Goal: Communication & Community: Ask a question

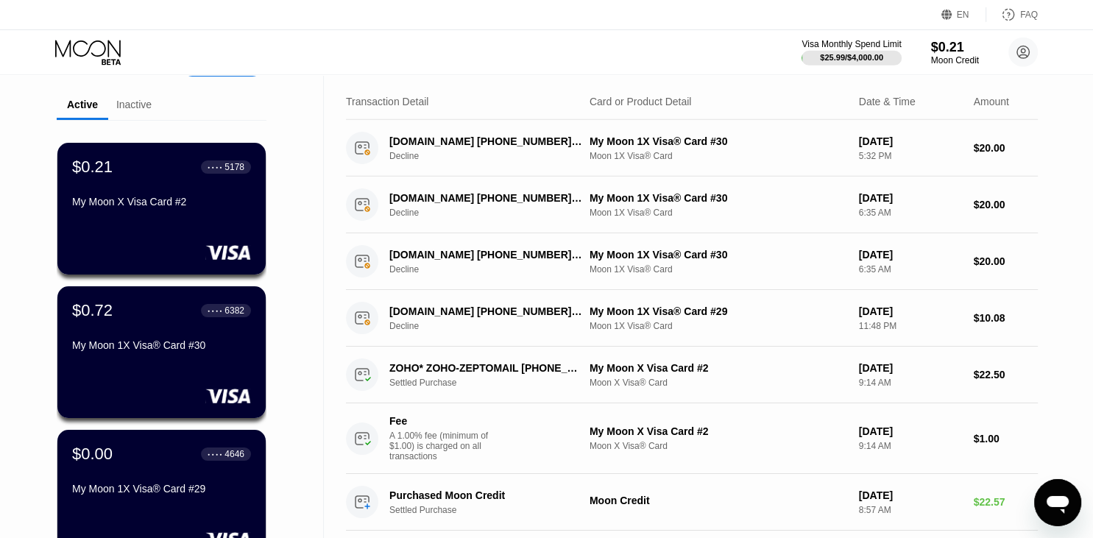
scroll to position [42, 0]
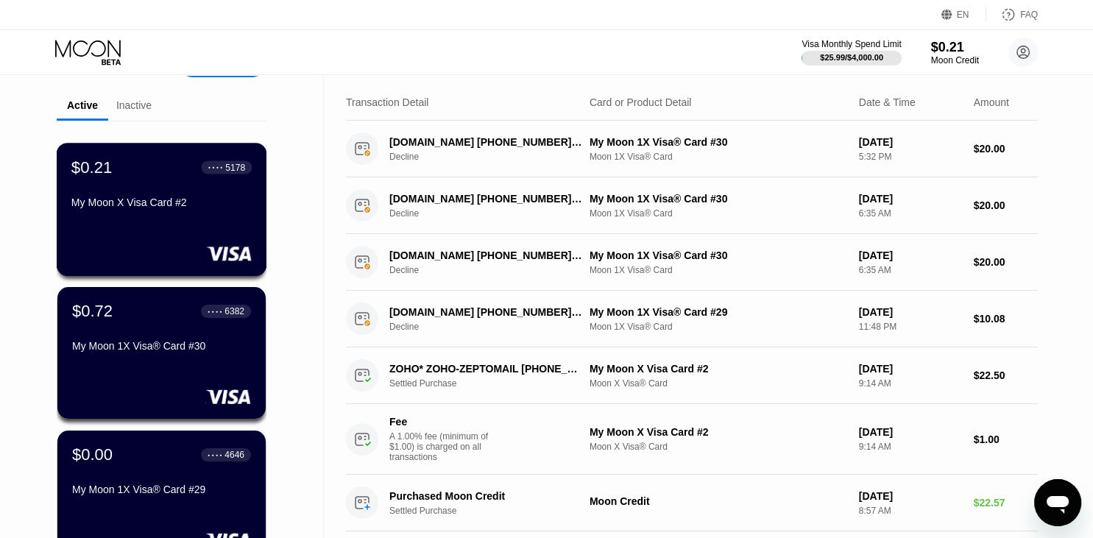
click at [160, 208] on div "My Moon X Visa Card #2" at bounding box center [161, 203] width 180 height 12
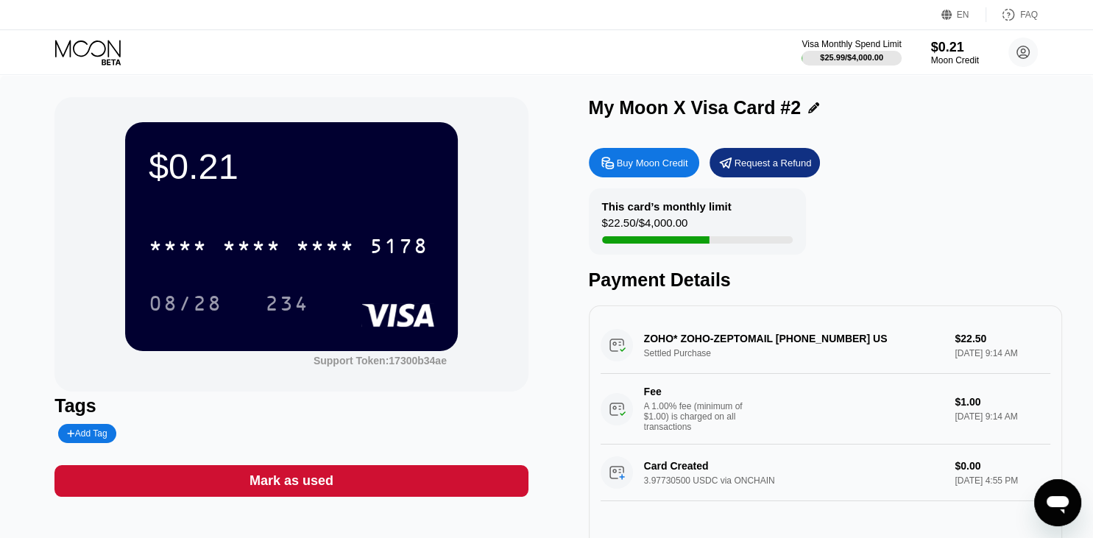
click at [640, 166] on div "Buy Moon Credit" at bounding box center [652, 163] width 71 height 13
type input "0"
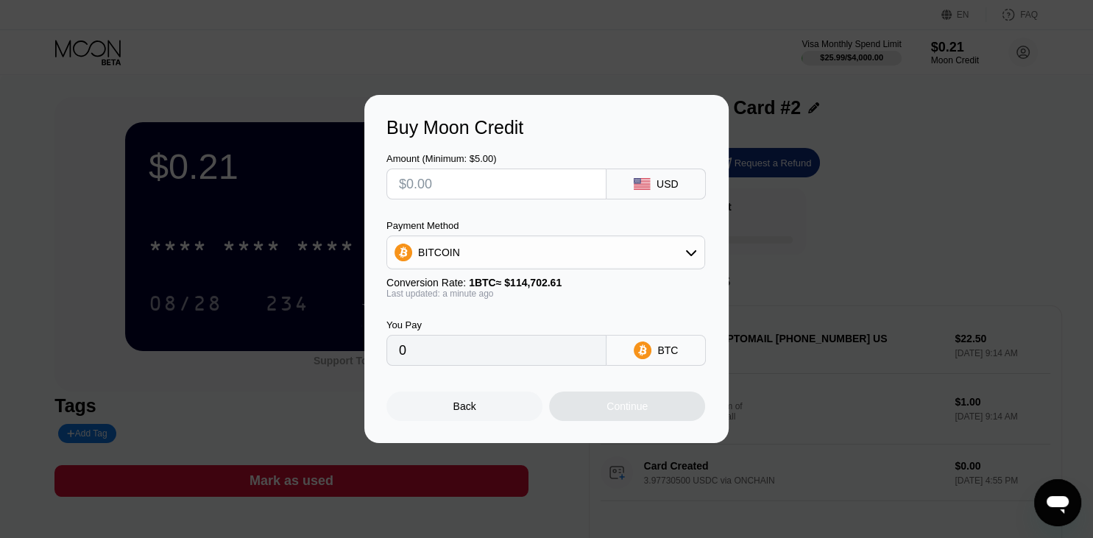
click at [480, 188] on input "text" at bounding box center [496, 183] width 195 height 29
type input "$4"
type input "0.00003488"
type input "$4"
click at [682, 248] on div "BITCOIN" at bounding box center [545, 252] width 317 height 29
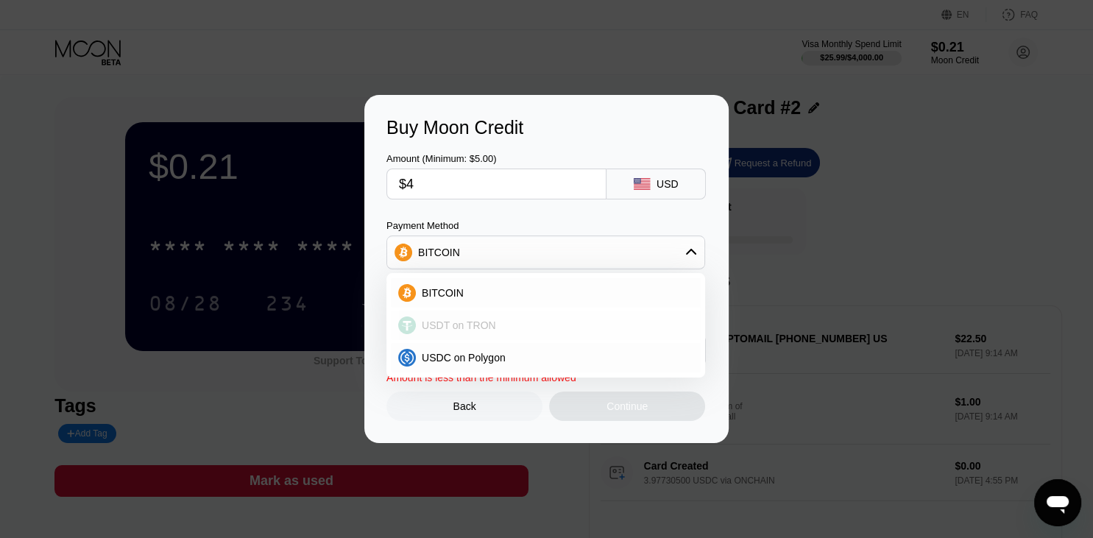
click at [435, 329] on span "USDT on TRON" at bounding box center [459, 325] width 74 height 12
type input "4.04"
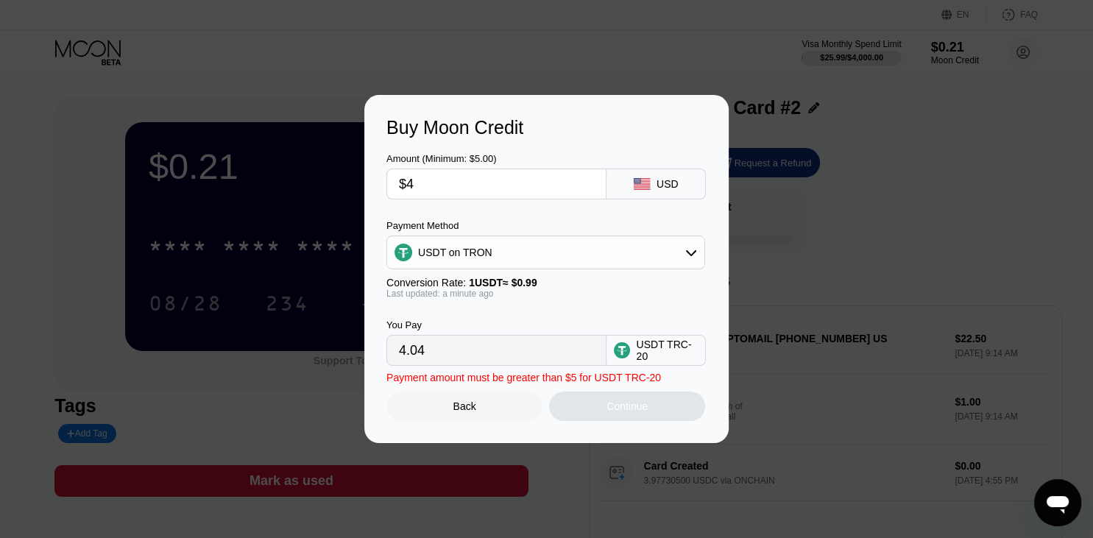
click at [424, 192] on input "$4" at bounding box center [496, 183] width 195 height 29
type input "0.00"
type input "$5"
type input "5.05"
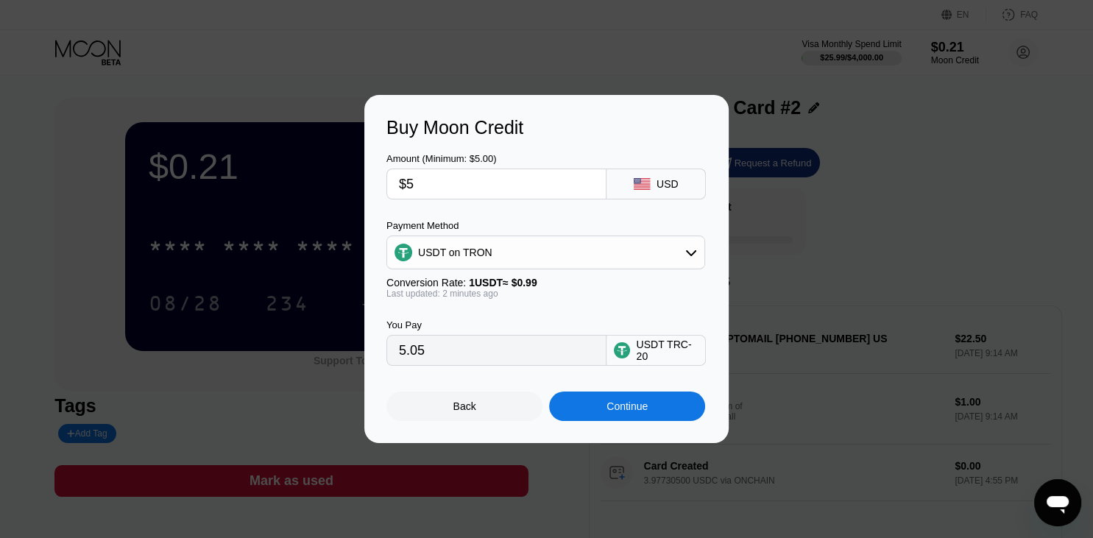
type input "$5"
click at [648, 267] on div "USDT on TRON" at bounding box center [545, 252] width 317 height 29
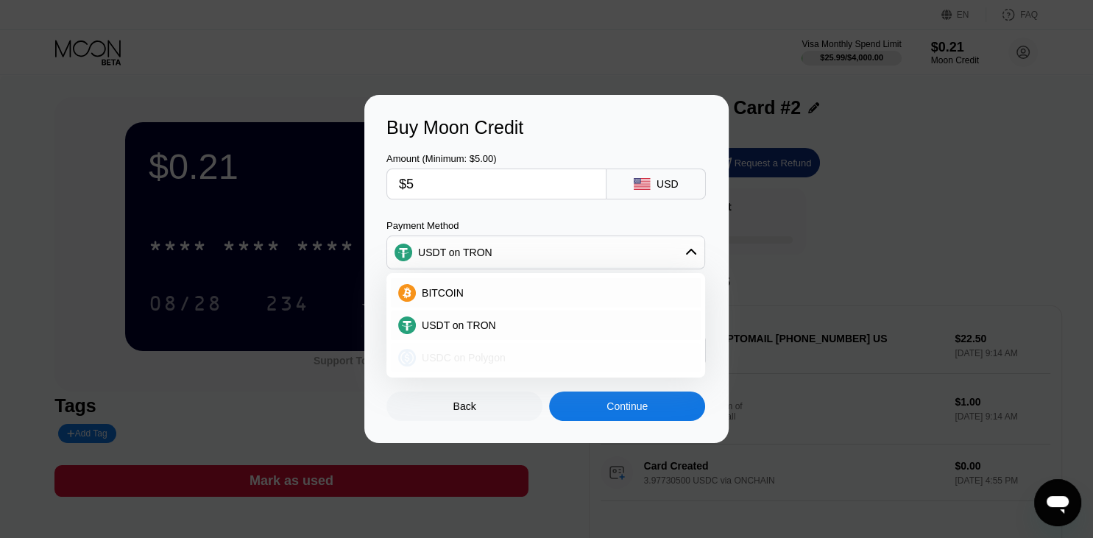
click at [490, 356] on span "USDC on Polygon" at bounding box center [464, 358] width 84 height 12
type input "5.00000000"
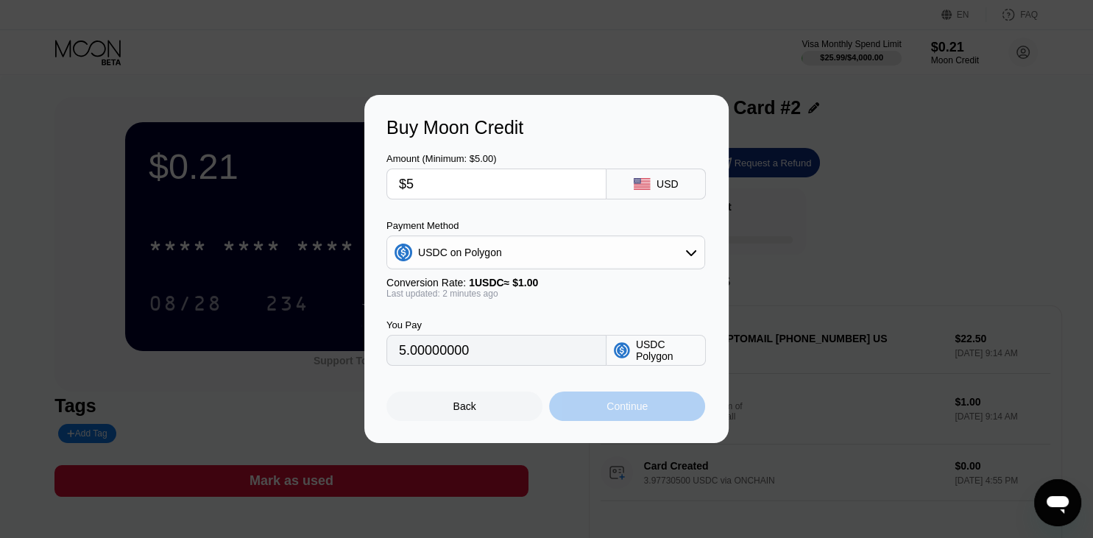
click at [629, 412] on div "Continue" at bounding box center [627, 406] width 41 height 12
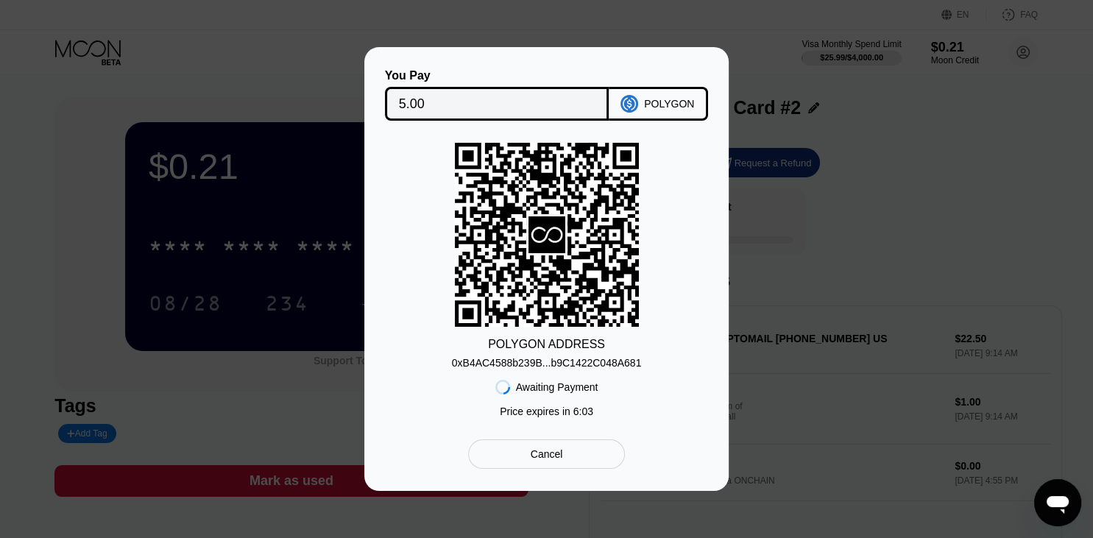
scroll to position [292, 0]
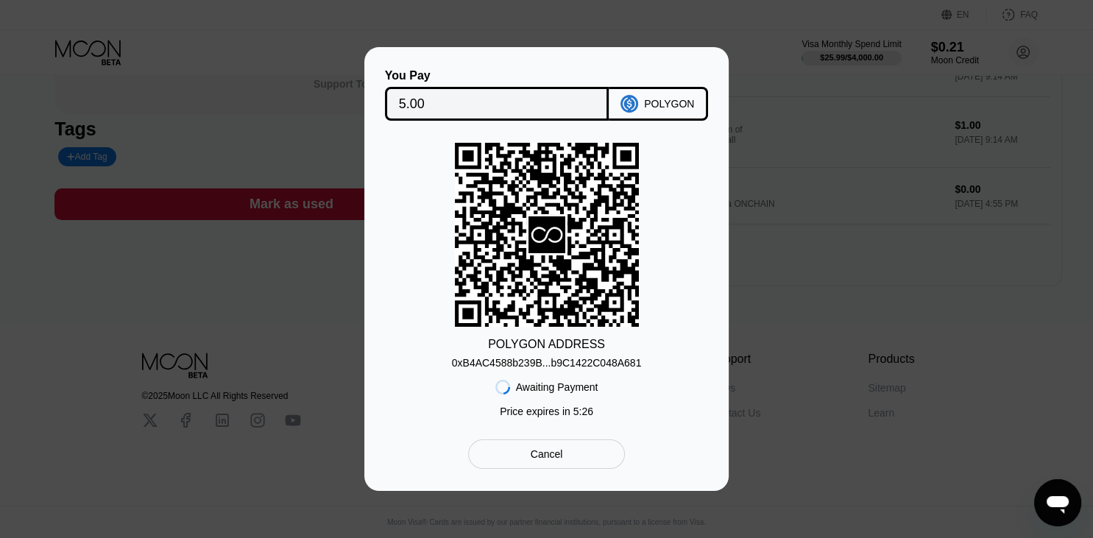
click at [792, 213] on div "You Pay 5.00 POLYGON POLYGON ADDRESS 0xB4AC4588b239B...b9C1422C048A681 Awaiting…" at bounding box center [546, 269] width 1093 height 444
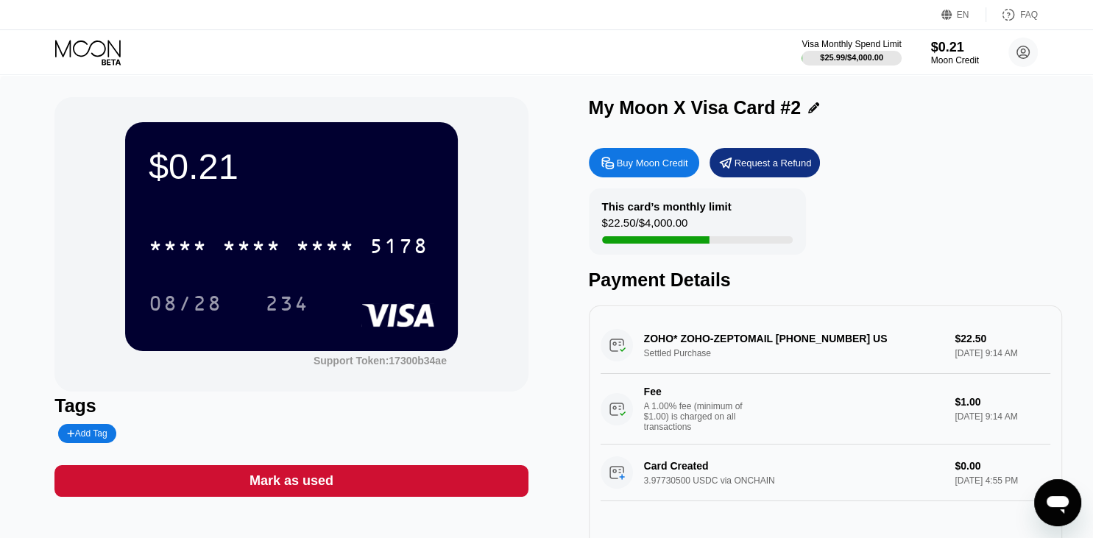
click at [82, 49] on icon at bounding box center [89, 53] width 68 height 26
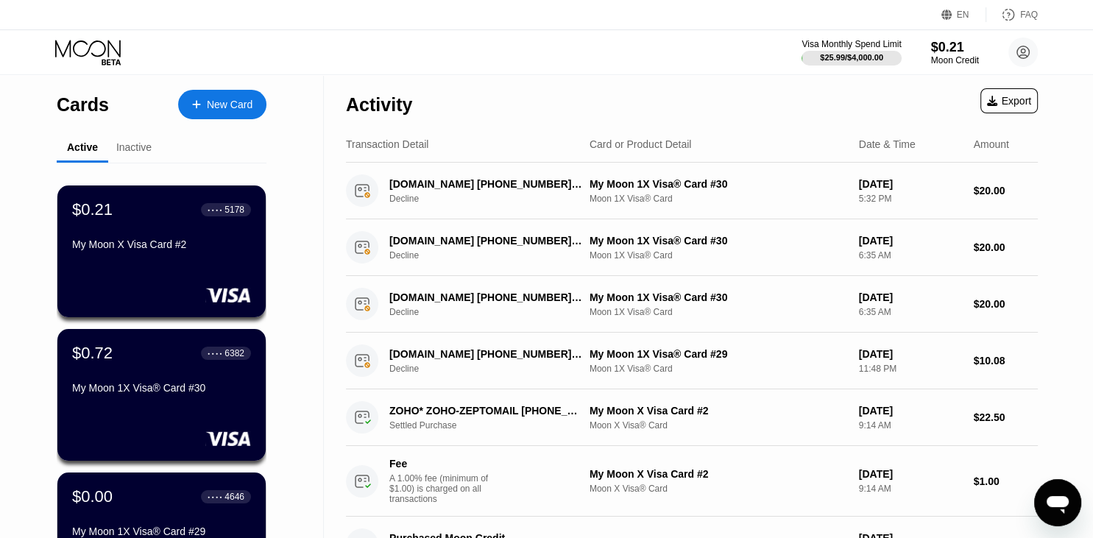
click at [132, 152] on div "Inactive" at bounding box center [133, 147] width 35 height 12
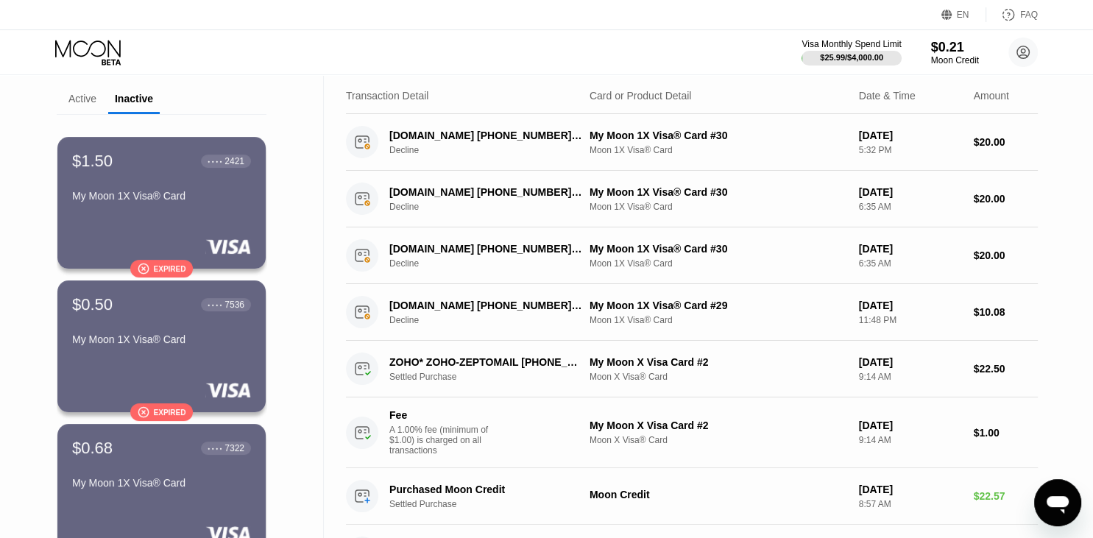
scroll to position [38, 0]
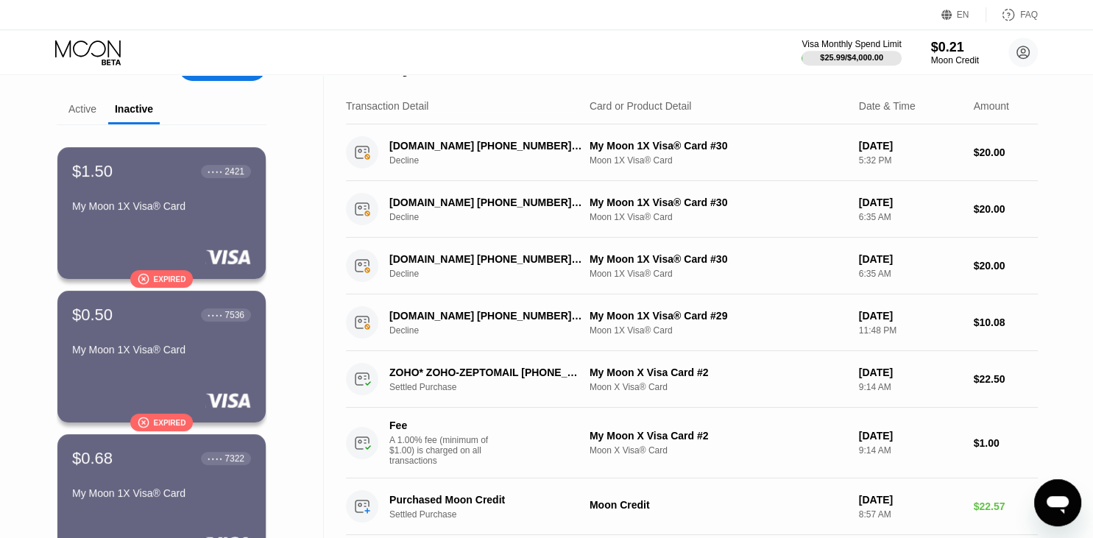
click at [81, 106] on div "Active" at bounding box center [82, 109] width 28 height 12
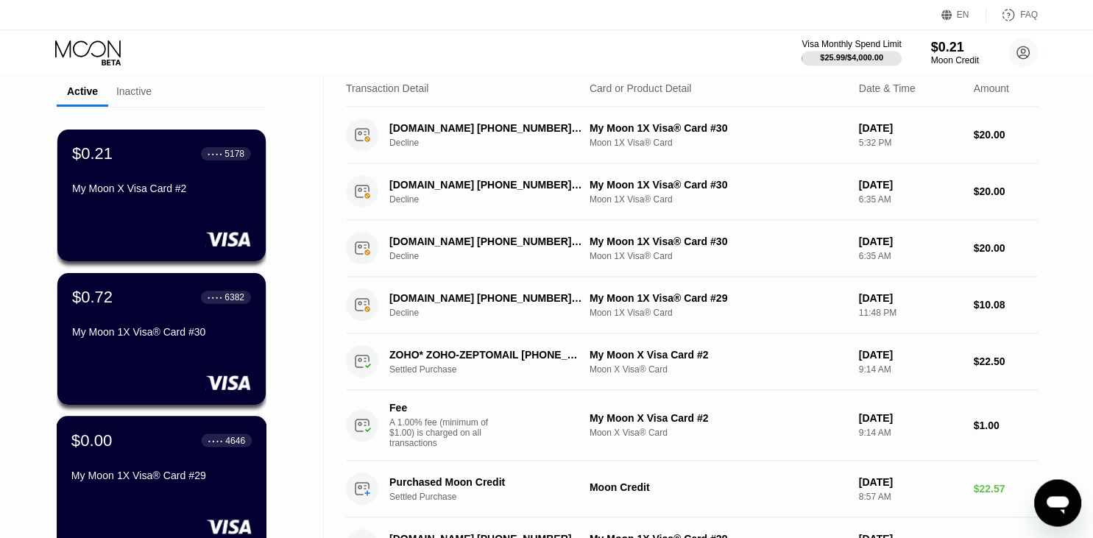
scroll to position [0, 0]
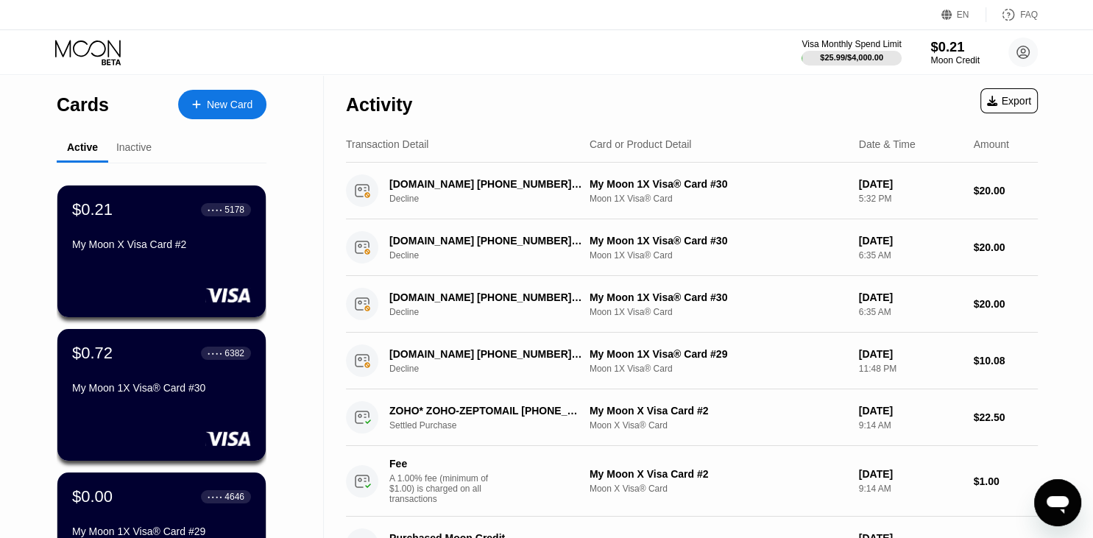
click at [949, 50] on div "$0.21" at bounding box center [954, 46] width 49 height 15
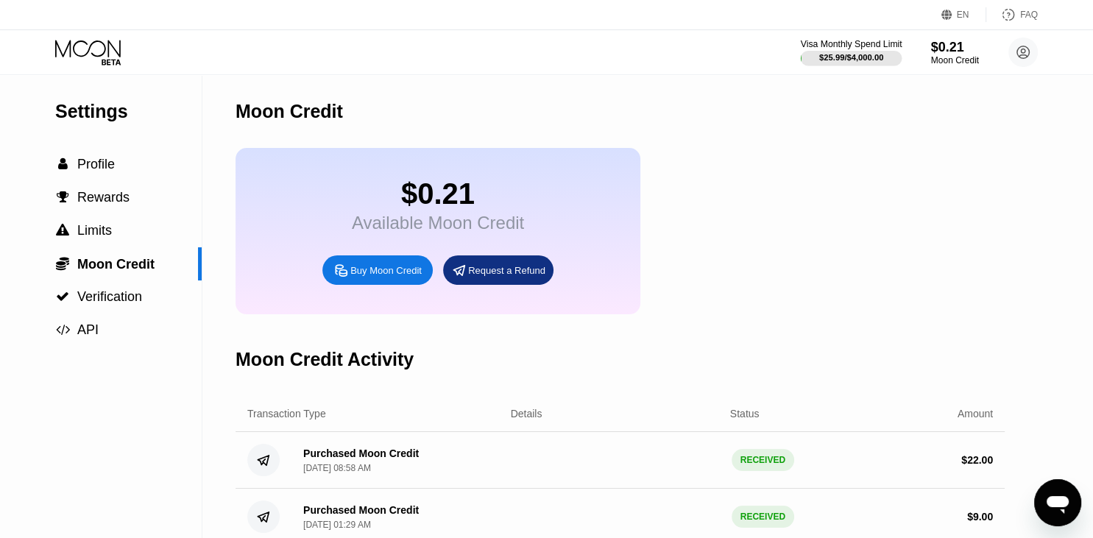
click at [852, 55] on div "$25.99 / $4,000.00" at bounding box center [851, 57] width 64 height 9
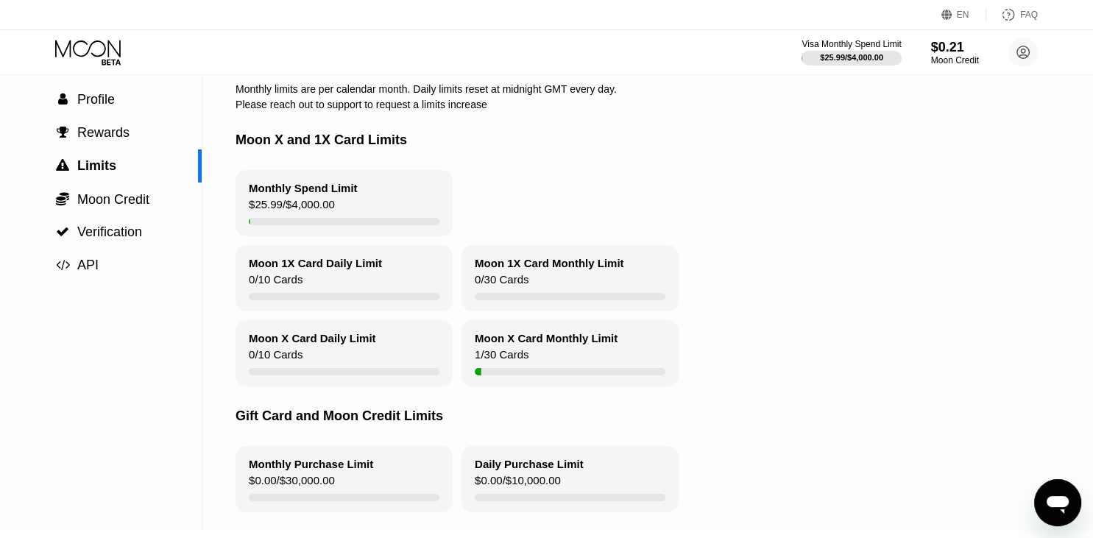
scroll to position [64, 0]
click at [96, 104] on span "Profile" at bounding box center [96, 100] width 38 height 15
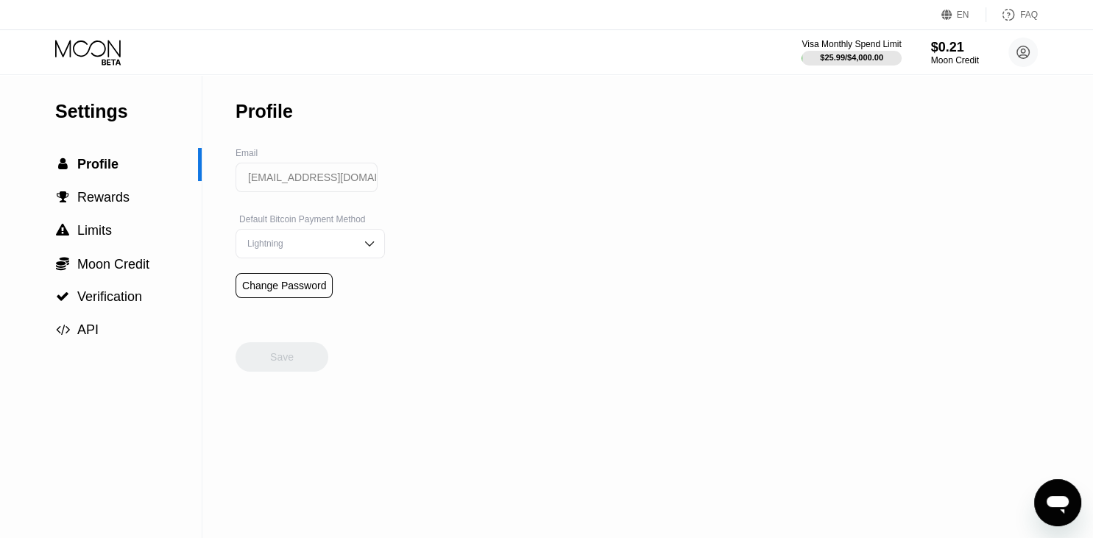
click at [90, 45] on icon at bounding box center [89, 53] width 68 height 26
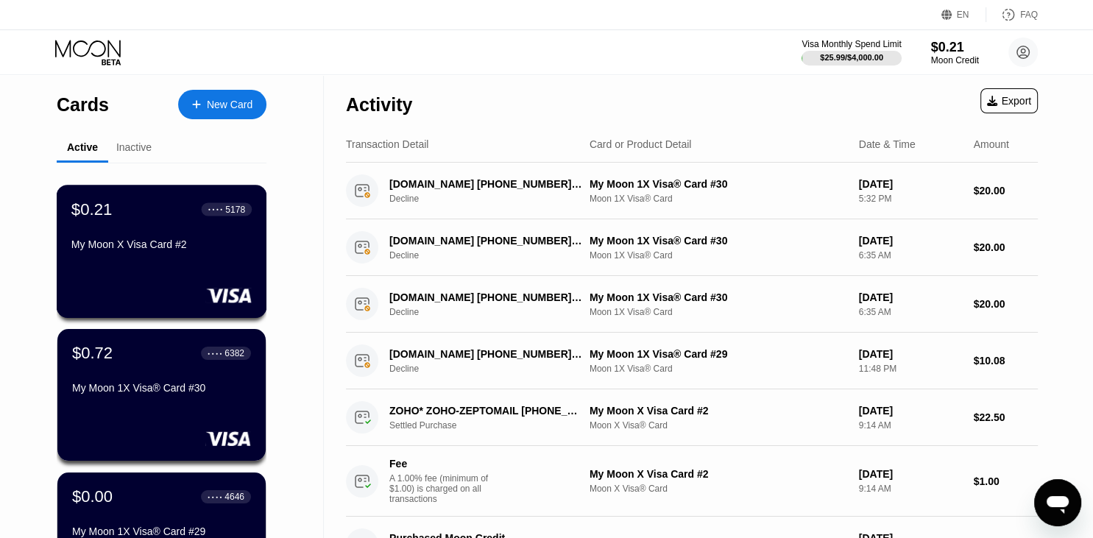
click at [153, 271] on div "$0.21 ● ● ● ● 5178 My Moon X Visa Card #2" at bounding box center [162, 251] width 211 height 133
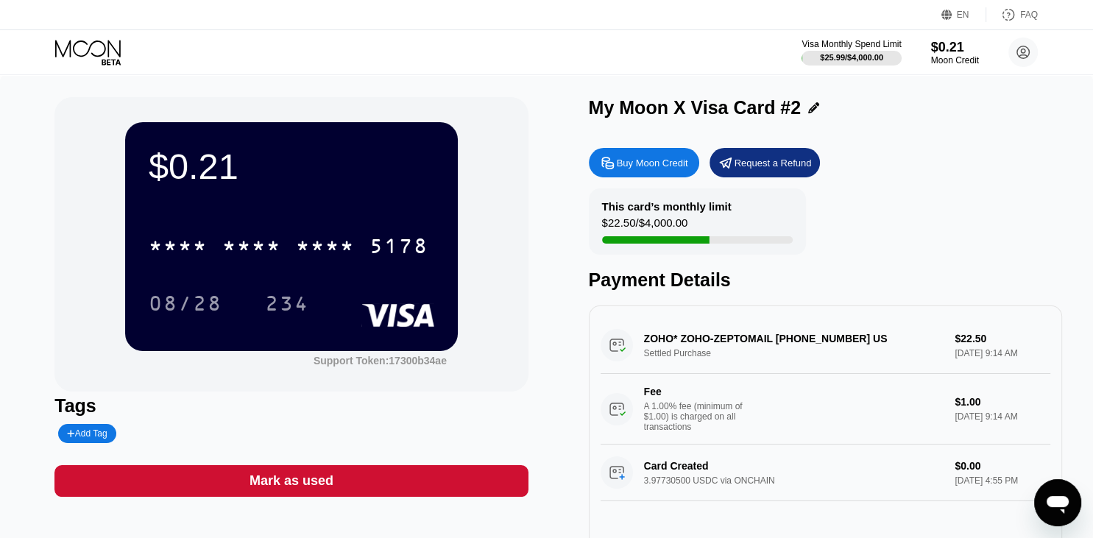
click at [1047, 510] on icon "Open messaging window" at bounding box center [1057, 502] width 26 height 26
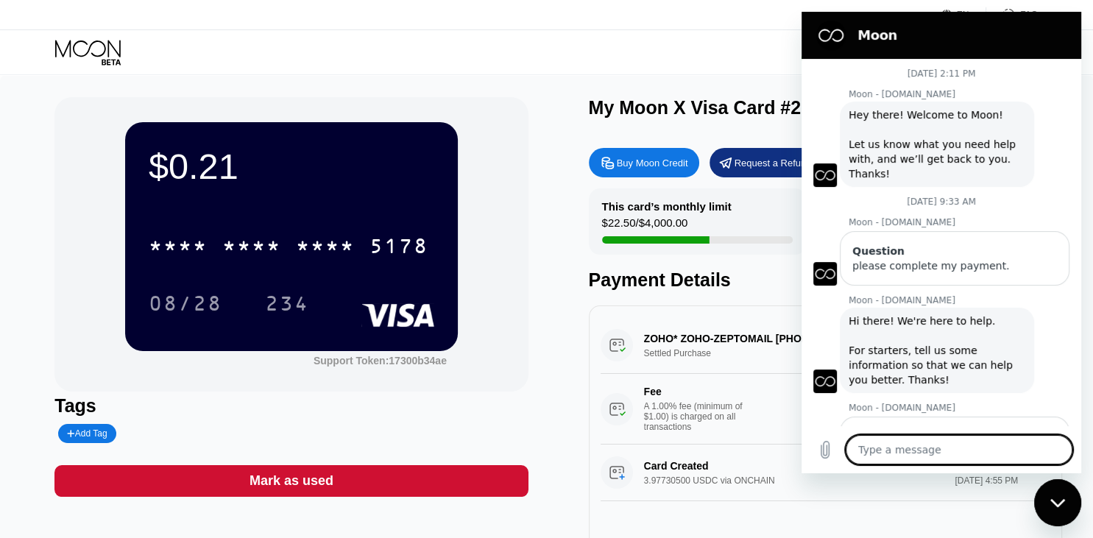
scroll to position [481, 0]
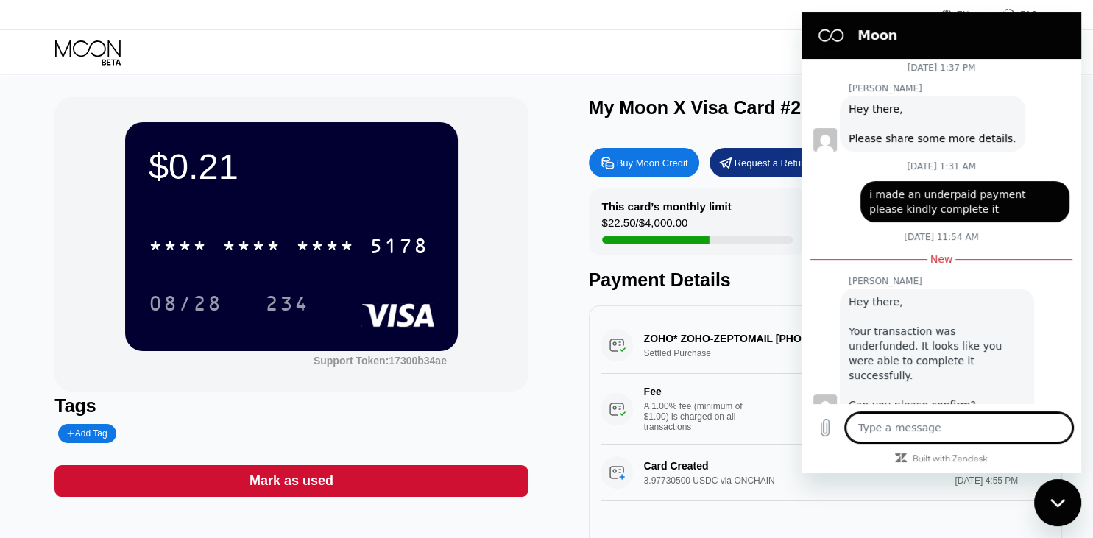
click at [904, 431] on textarea at bounding box center [959, 427] width 227 height 29
type textarea "H"
type textarea "x"
type textarea "He"
type textarea "x"
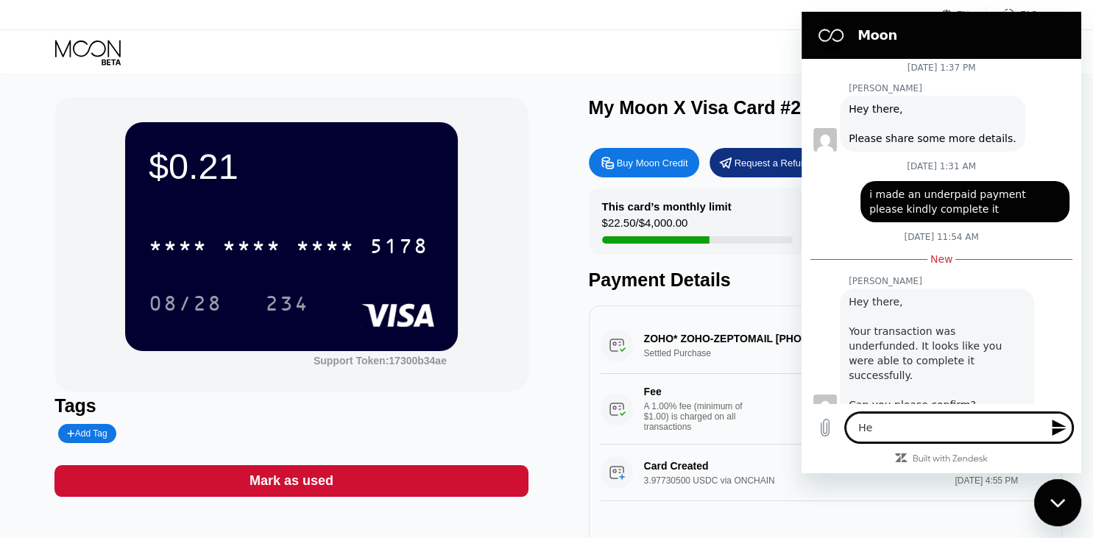
type textarea "Hel"
type textarea "x"
type textarea "Hell"
type textarea "x"
type textarea "Hello"
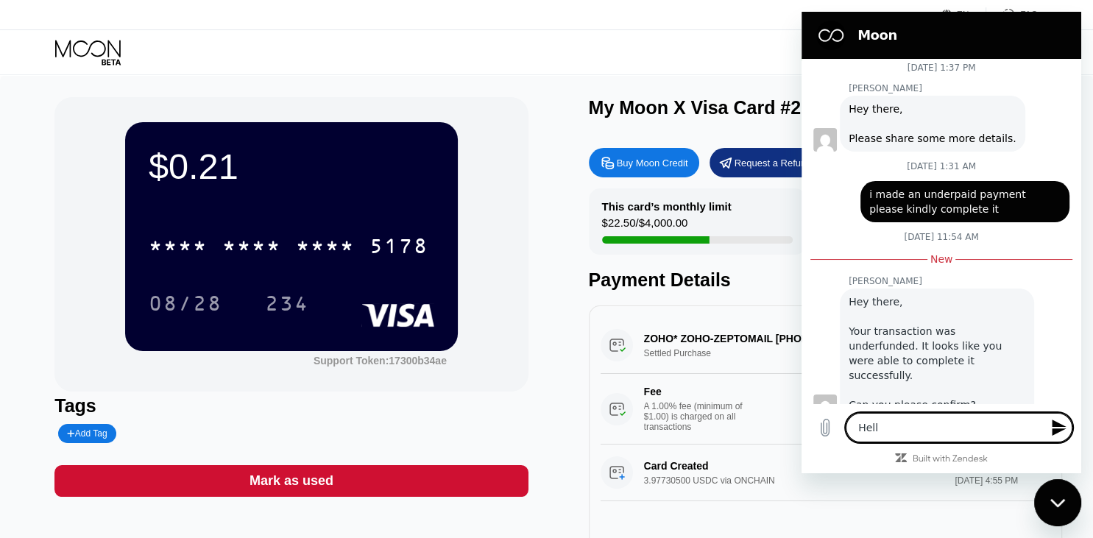
type textarea "x"
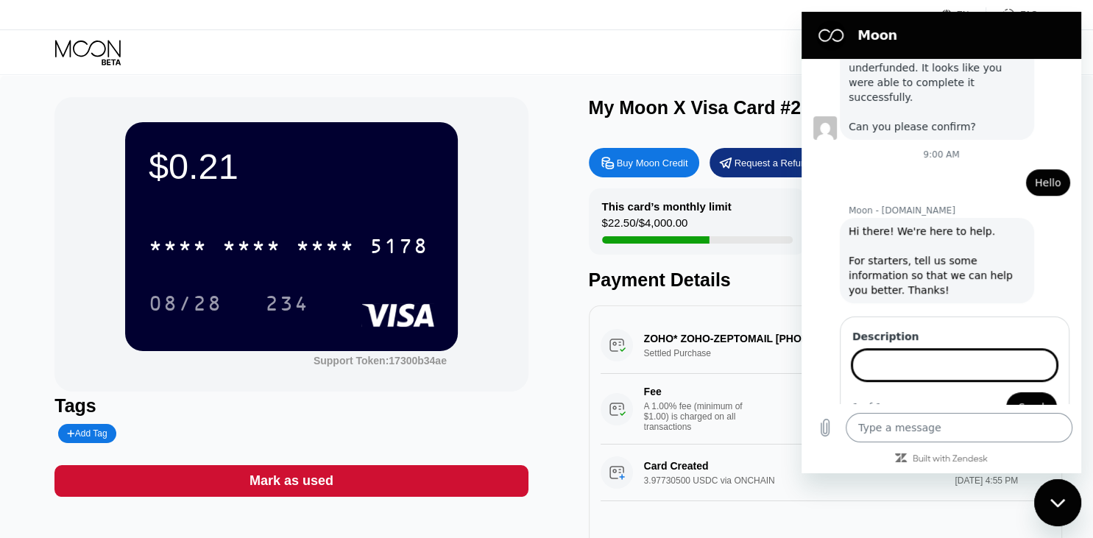
scroll to position [757, 0]
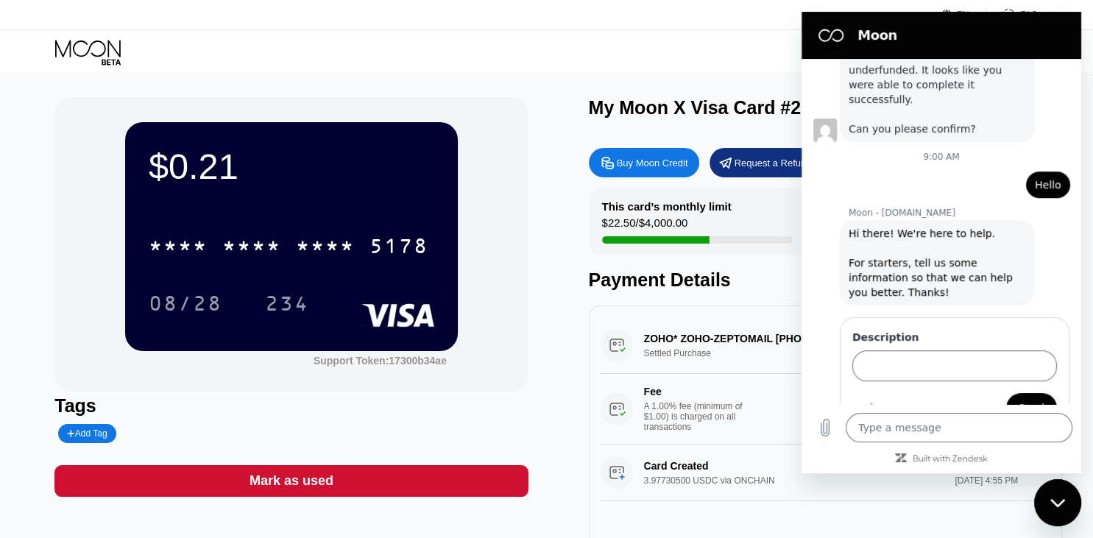
click at [520, 113] on div "$0.21 * * * * * * * * * * * * 5178 08/28 234 Support Token: 17300b34ae" at bounding box center [290, 244] width 473 height 294
click at [1056, 499] on icon "Close messaging window" at bounding box center [1057, 503] width 15 height 10
type textarea "x"
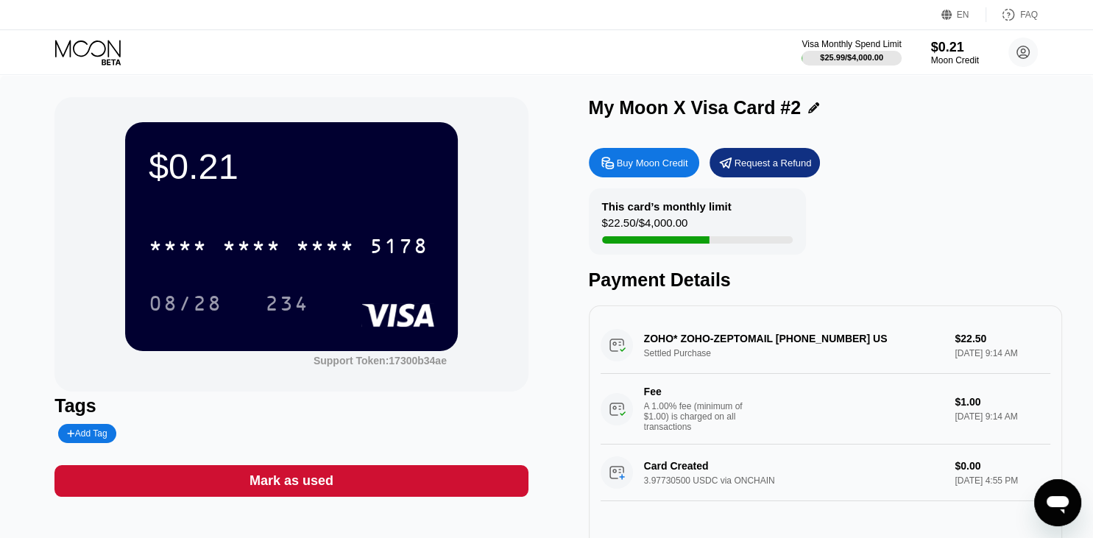
click at [1052, 510] on icon "Open messaging window" at bounding box center [1057, 502] width 26 height 26
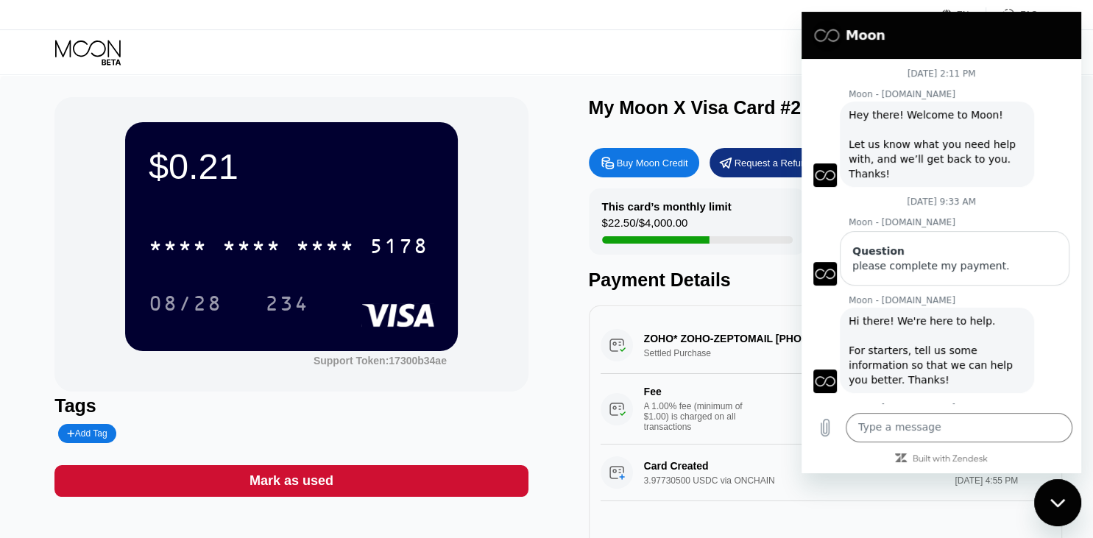
scroll to position [734, 0]
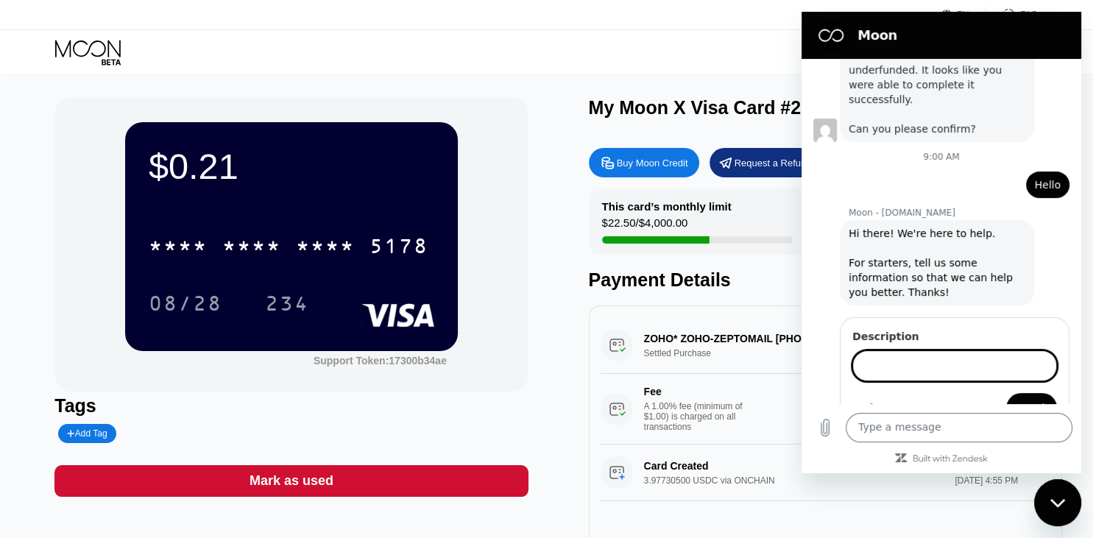
click at [929, 350] on input "Description" at bounding box center [954, 365] width 205 height 31
type input "i funded my wallet but still have not reflected"
click at [1006, 393] on button "Send" at bounding box center [1031, 407] width 51 height 29
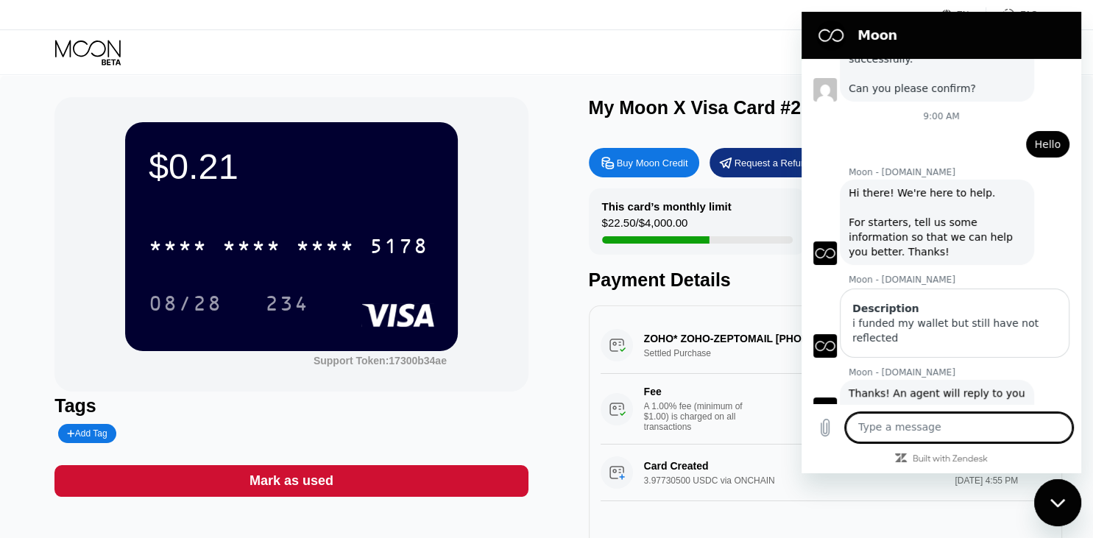
scroll to position [777, 0]
